Goal: Communication & Community: Answer question/provide support

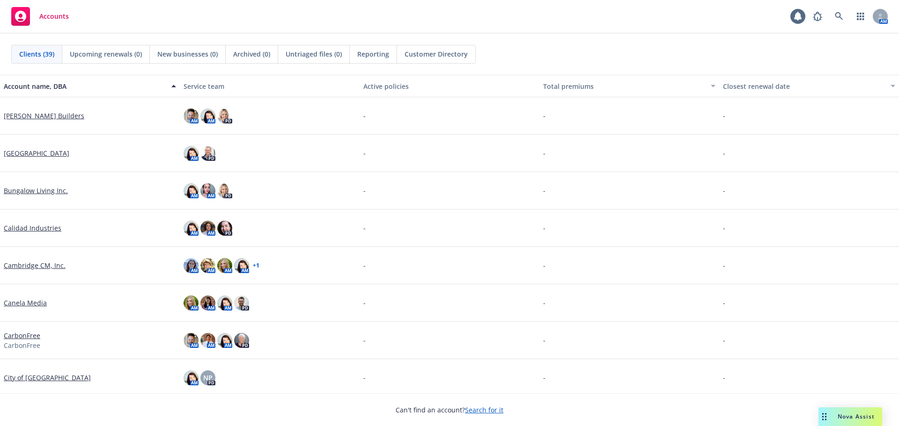
click at [846, 418] on span "Nova Assist" at bounding box center [855, 417] width 37 height 8
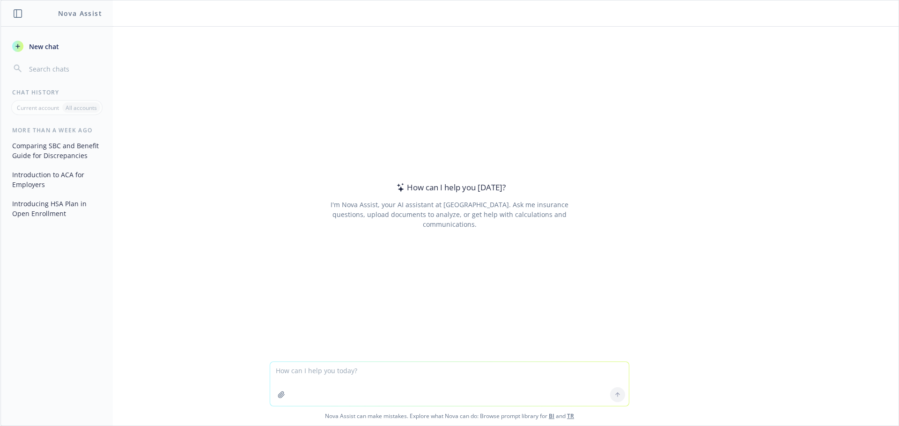
click at [278, 393] on icon "button" at bounding box center [281, 394] width 7 height 7
click at [307, 376] on textarea at bounding box center [449, 384] width 359 height 44
type textarea "Please create a more friendly sounding letter for the letter below"
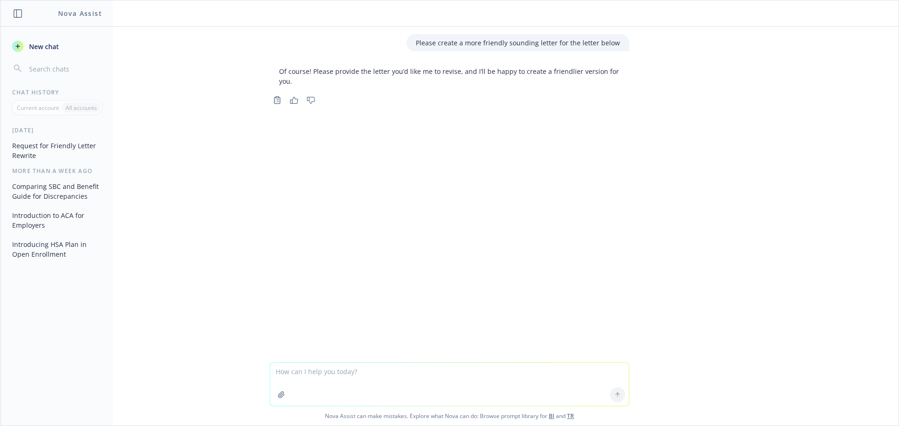
paste textarea "[Enter Company Name] offers a flexible spending arrangement (FSA) that allows e…"
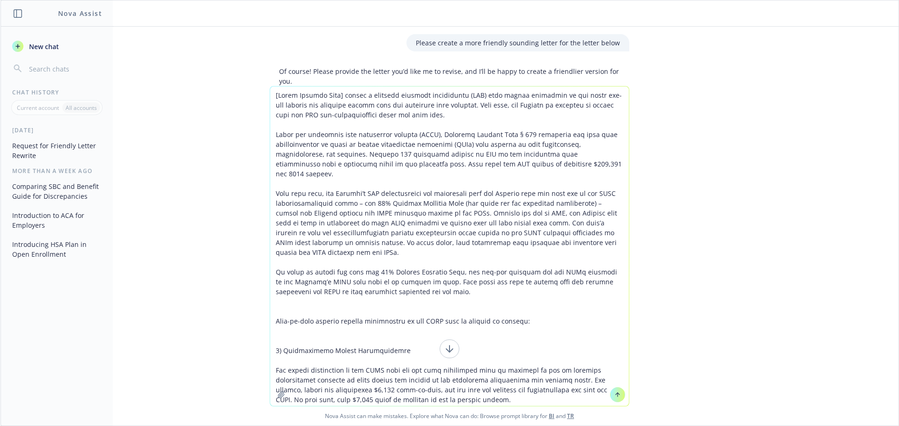
scroll to position [234, 0]
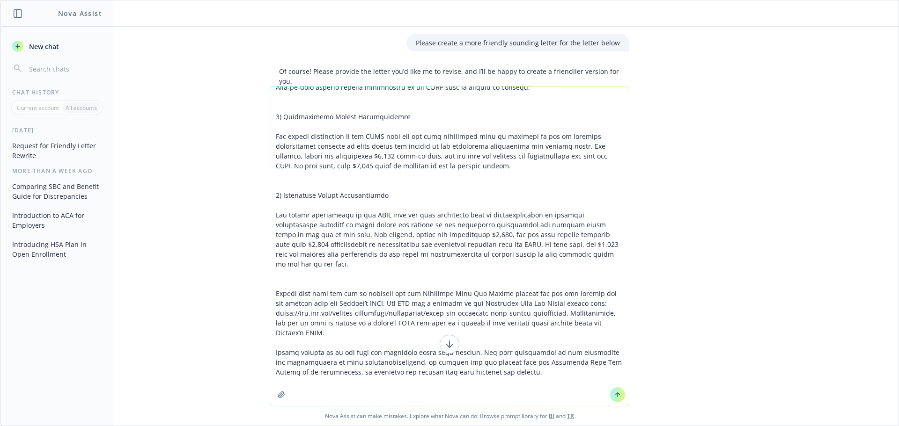
type textarea "[Enter Company Name] offers a flexible spending arrangement (FSA) that allows e…"
click at [615, 392] on icon at bounding box center [617, 395] width 7 height 7
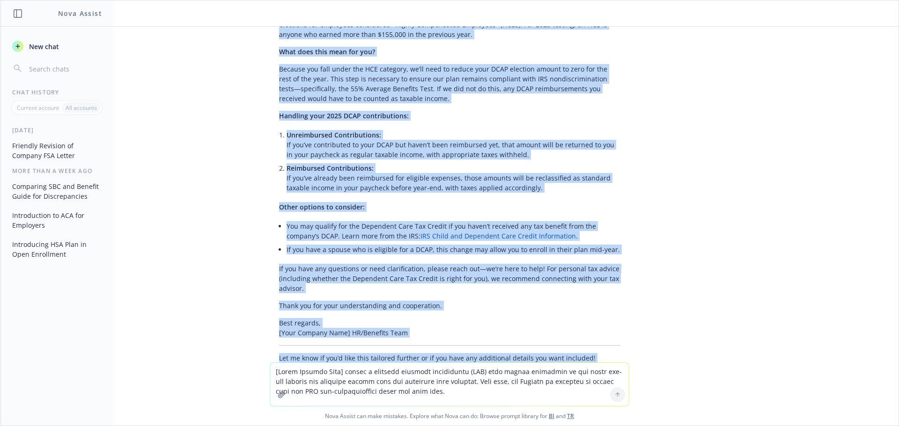
scroll to position [776, 0]
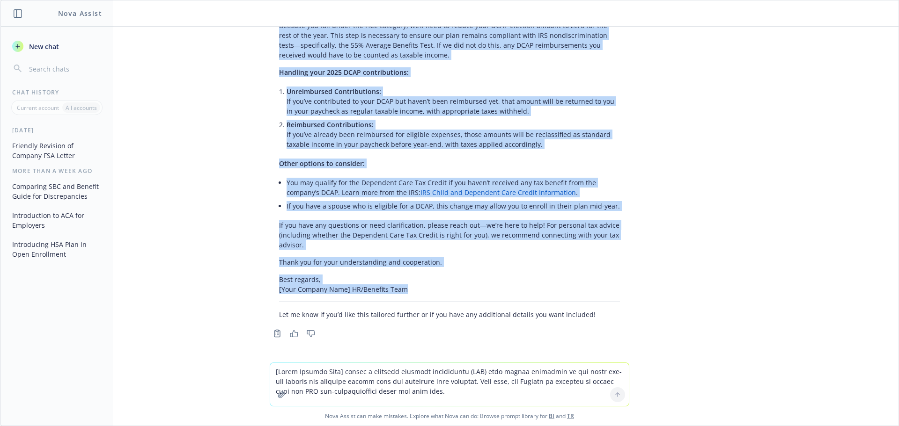
drag, startPoint x: 273, startPoint y: 64, endPoint x: 319, endPoint y: 156, distance: 103.4
click at [415, 294] on div "Here’s a friendlier, more approachable version of your letter: Dear [Employee N…" at bounding box center [450, 98] width 360 height 450
copy div "Dear [Employee Name], We want to let you know about some important updates rega…"
